Goal: Information Seeking & Learning: Check status

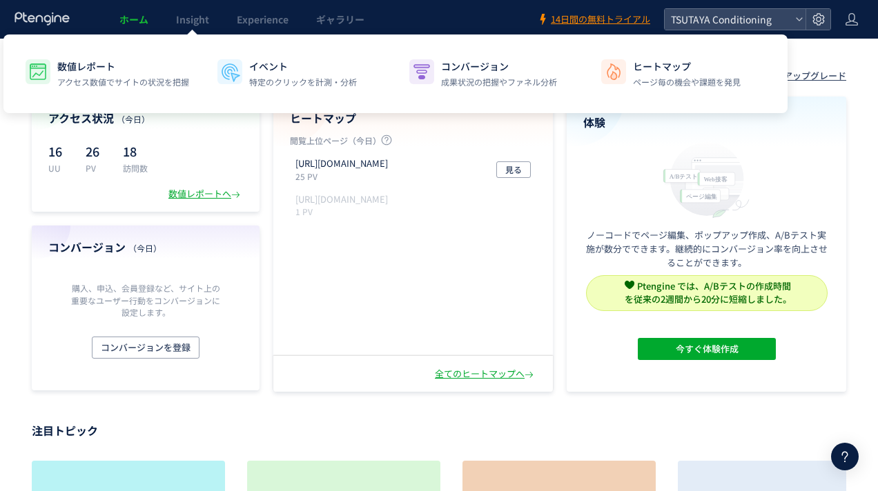
click at [195, 22] on span "Insight" at bounding box center [192, 19] width 33 height 14
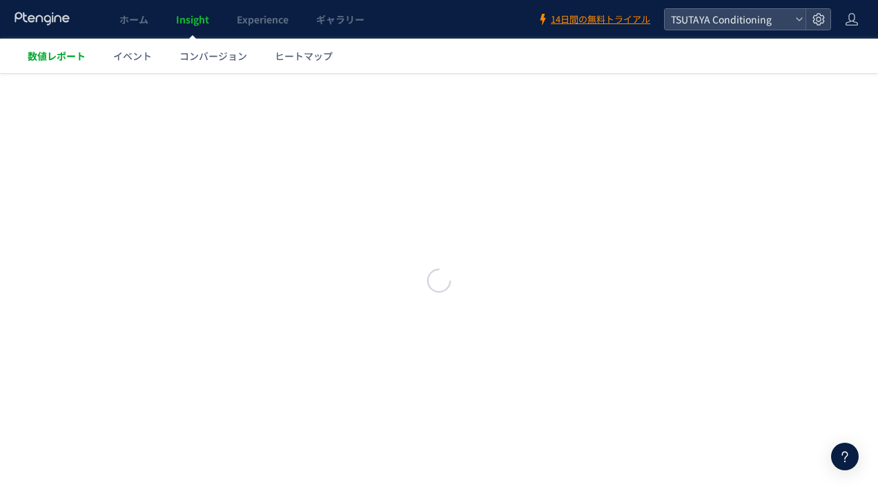
click at [71, 56] on span "数値レポート" at bounding box center [57, 56] width 58 height 14
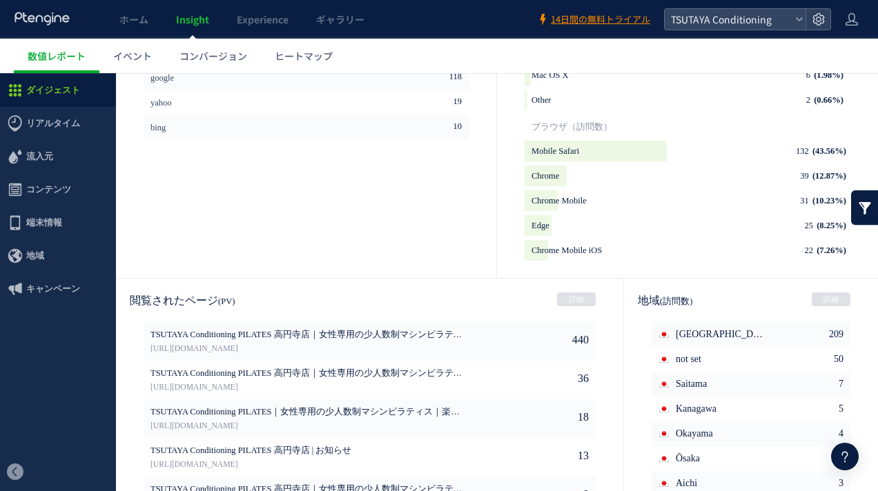
scroll to position [622, 0]
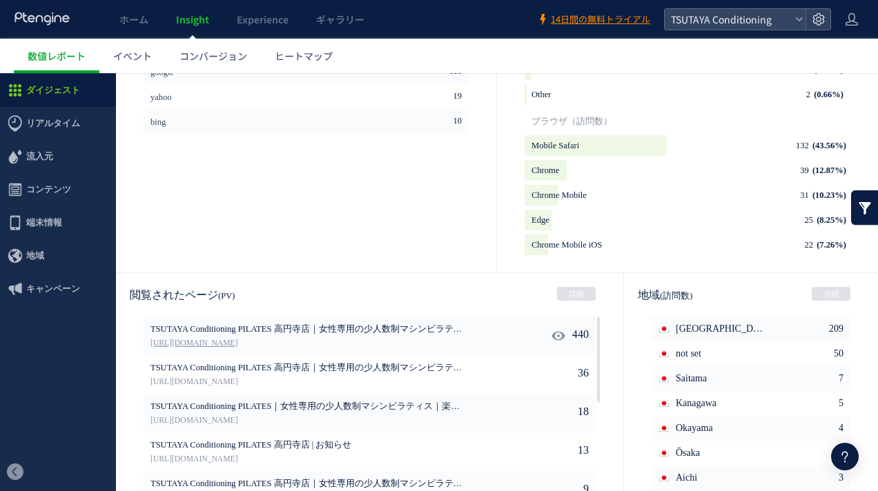
click at [261, 344] on link "[URL][DOMAIN_NAME]" at bounding box center [307, 344] width 314 height 12
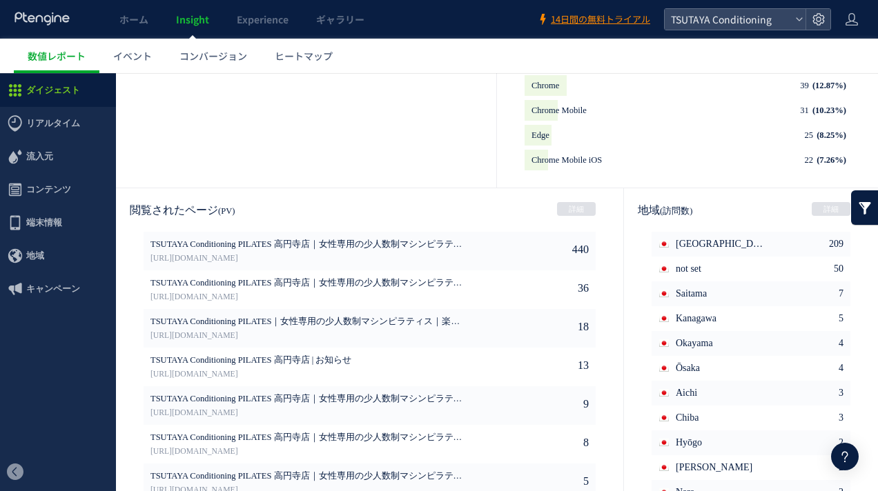
scroll to position [736, 0]
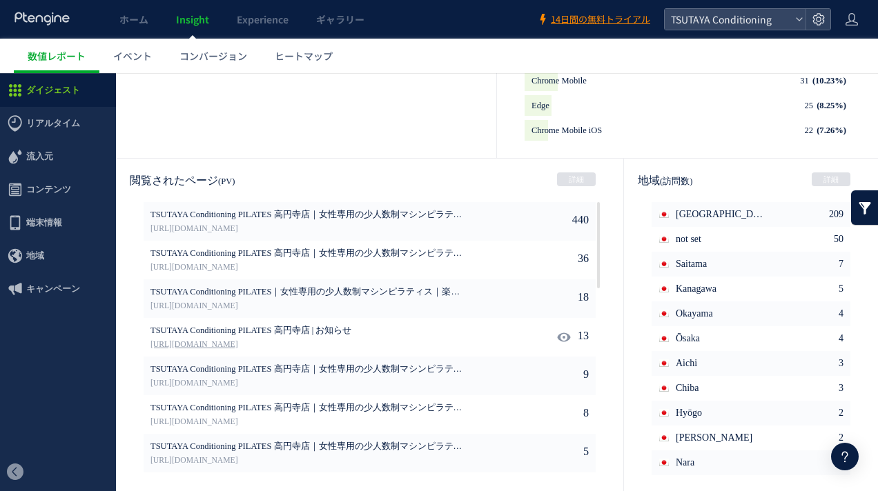
click at [282, 339] on link "[URL][DOMAIN_NAME]" at bounding box center [307, 345] width 314 height 12
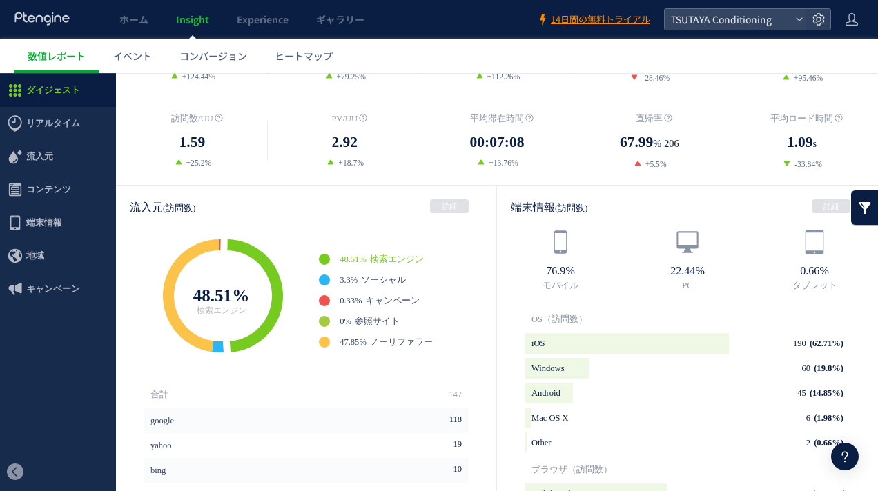
scroll to position [282, 0]
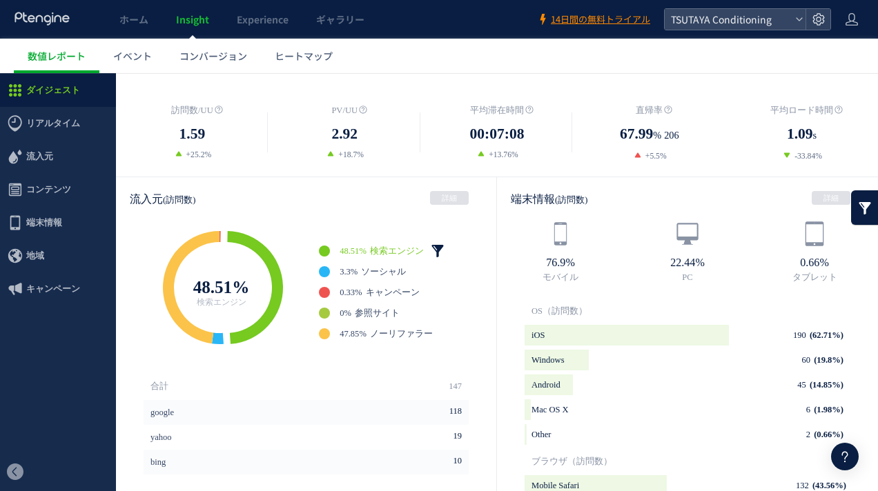
click at [438, 249] on link at bounding box center [438, 251] width 14 height 14
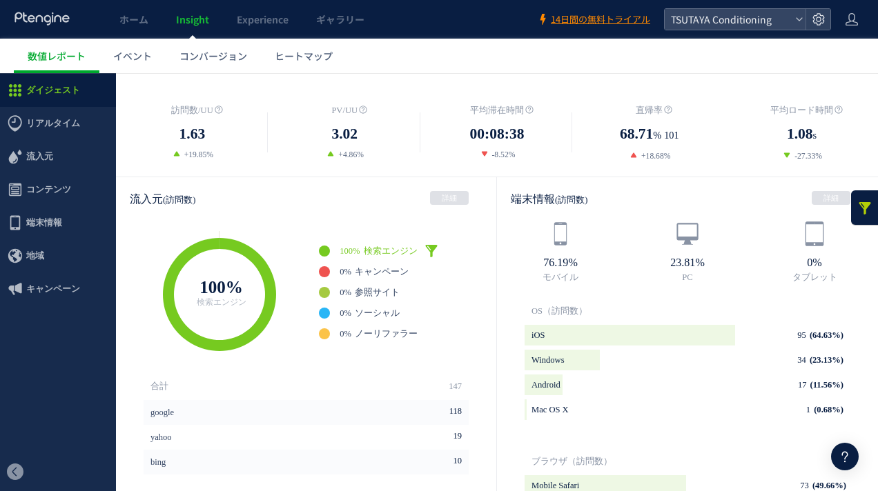
click at [864, 215] on link at bounding box center [865, 208] width 28 height 35
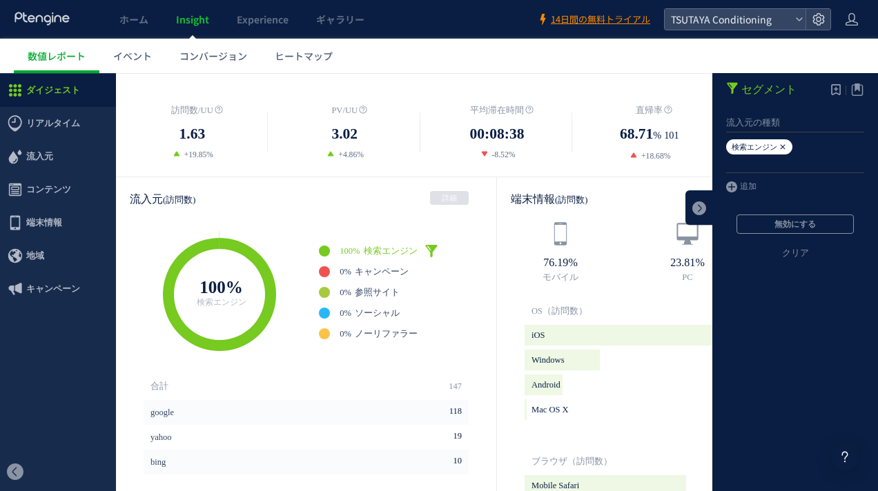
click at [783, 144] on icon at bounding box center [783, 146] width 8 height 15
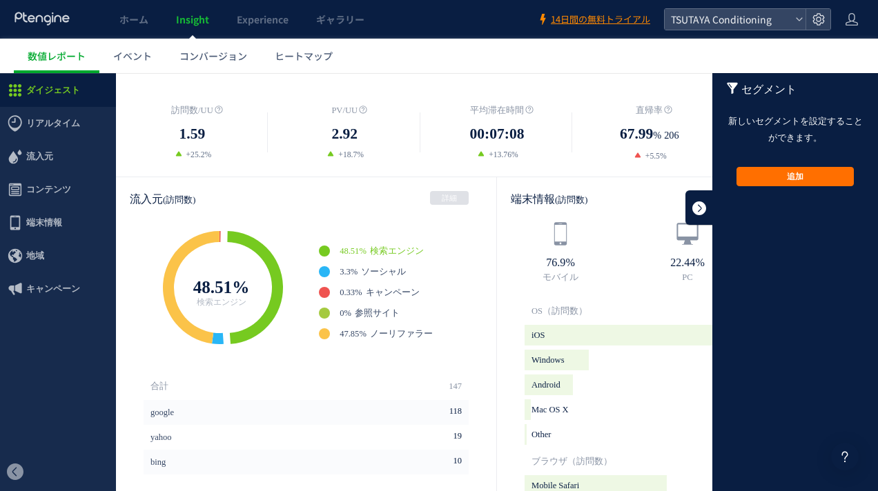
click at [703, 209] on link at bounding box center [699, 208] width 28 height 35
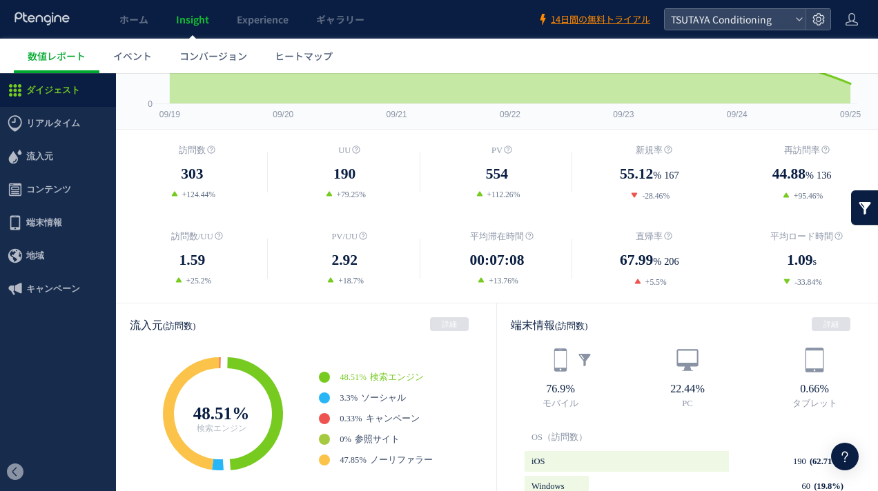
scroll to position [0, 0]
